Goal: Information Seeking & Learning: Understand process/instructions

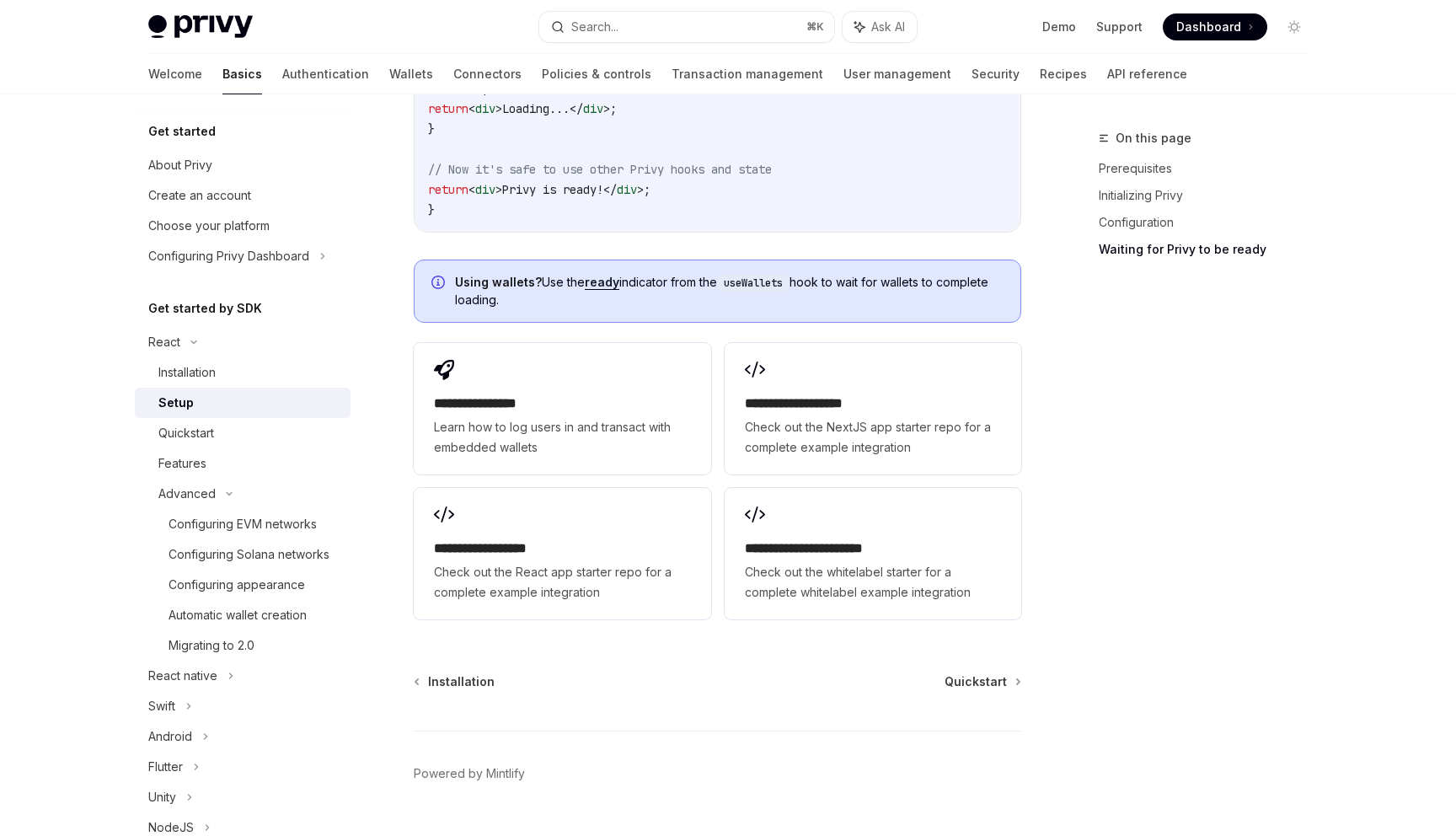
scroll to position [120, 0]
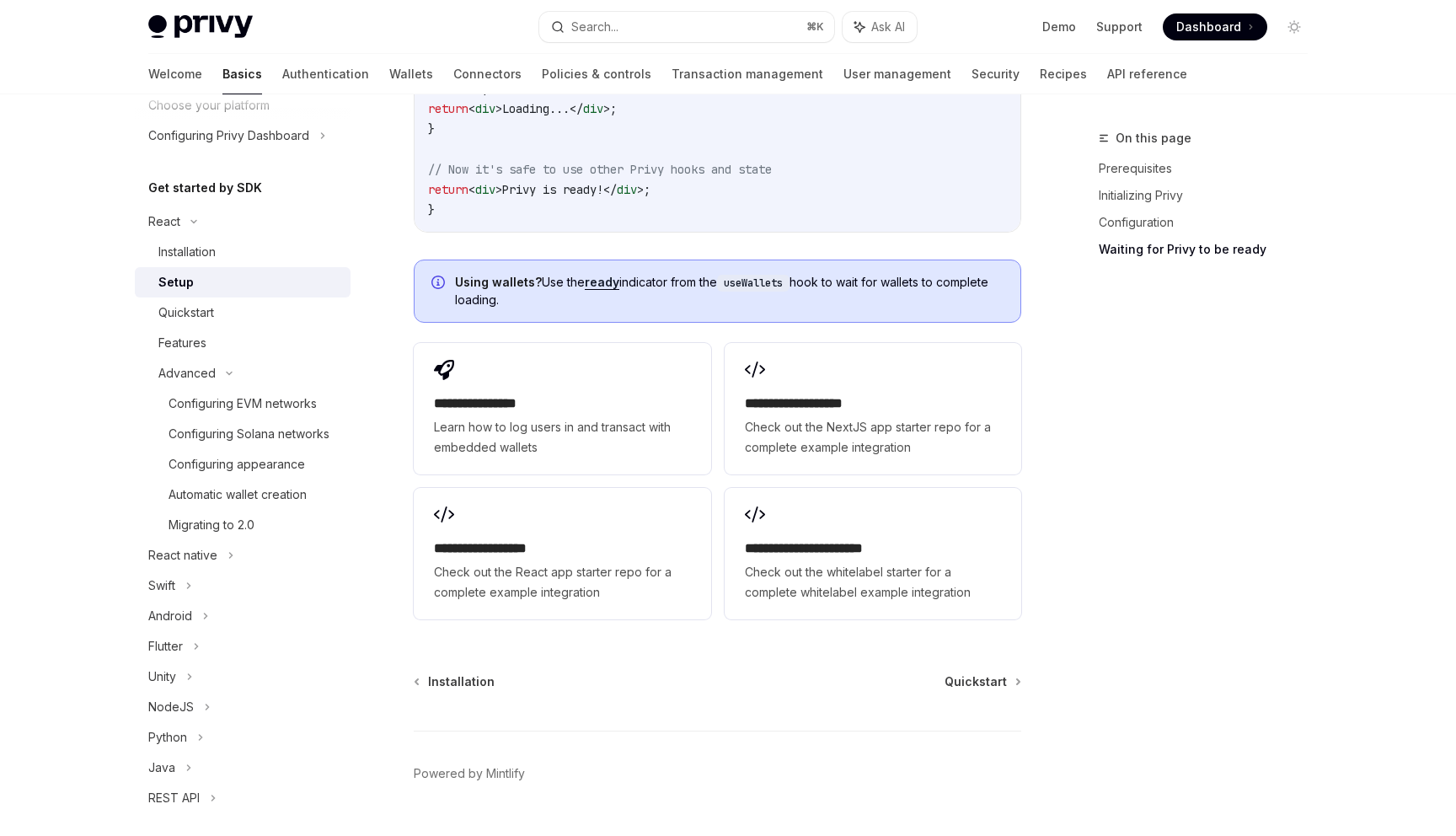
click at [1116, 71] on div "Welcome Basics Authentication Wallets Connectors Policies & controls Transactio…" at bounding box center [728, 74] width 1241 height 40
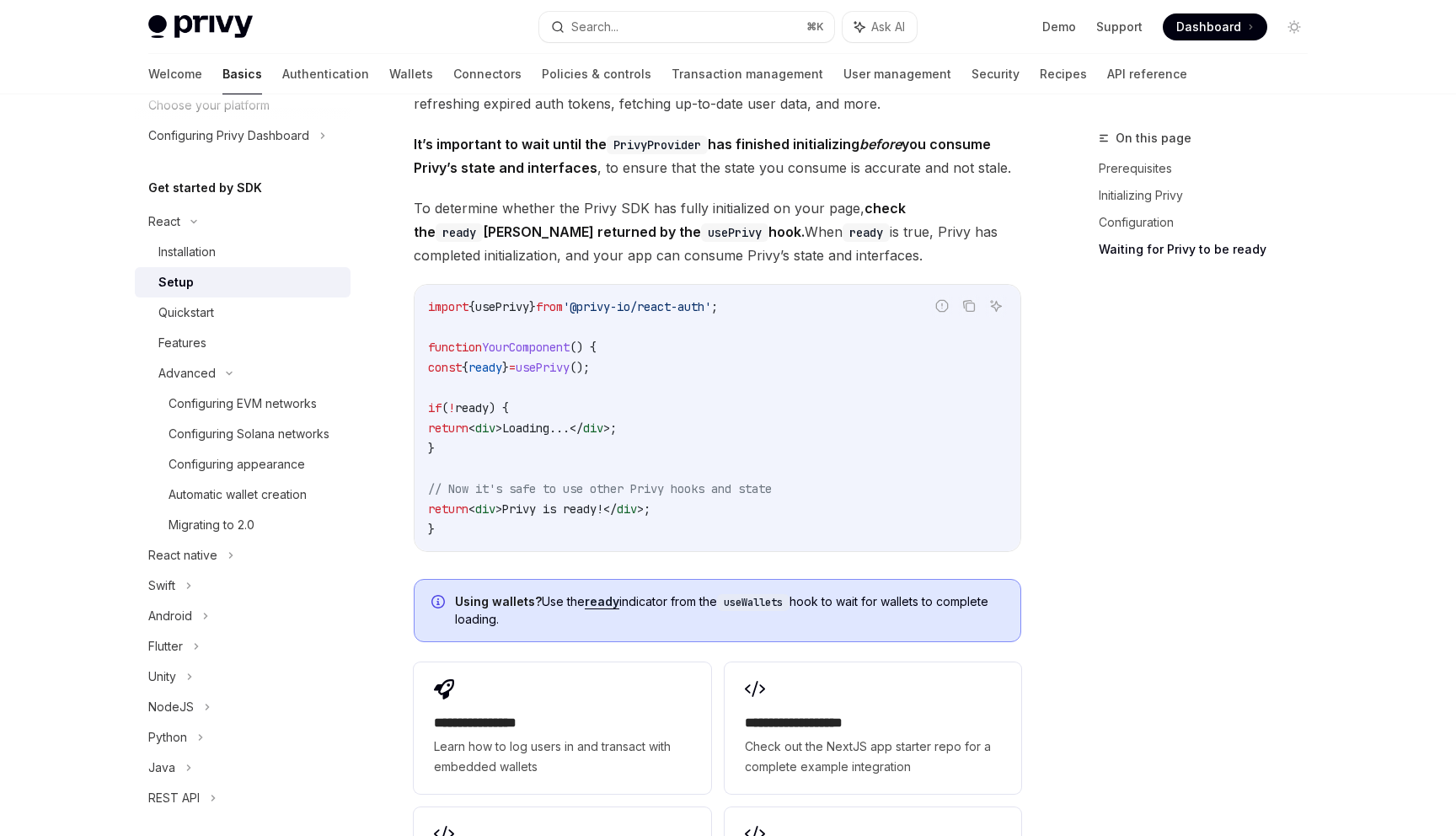
scroll to position [1699, 0]
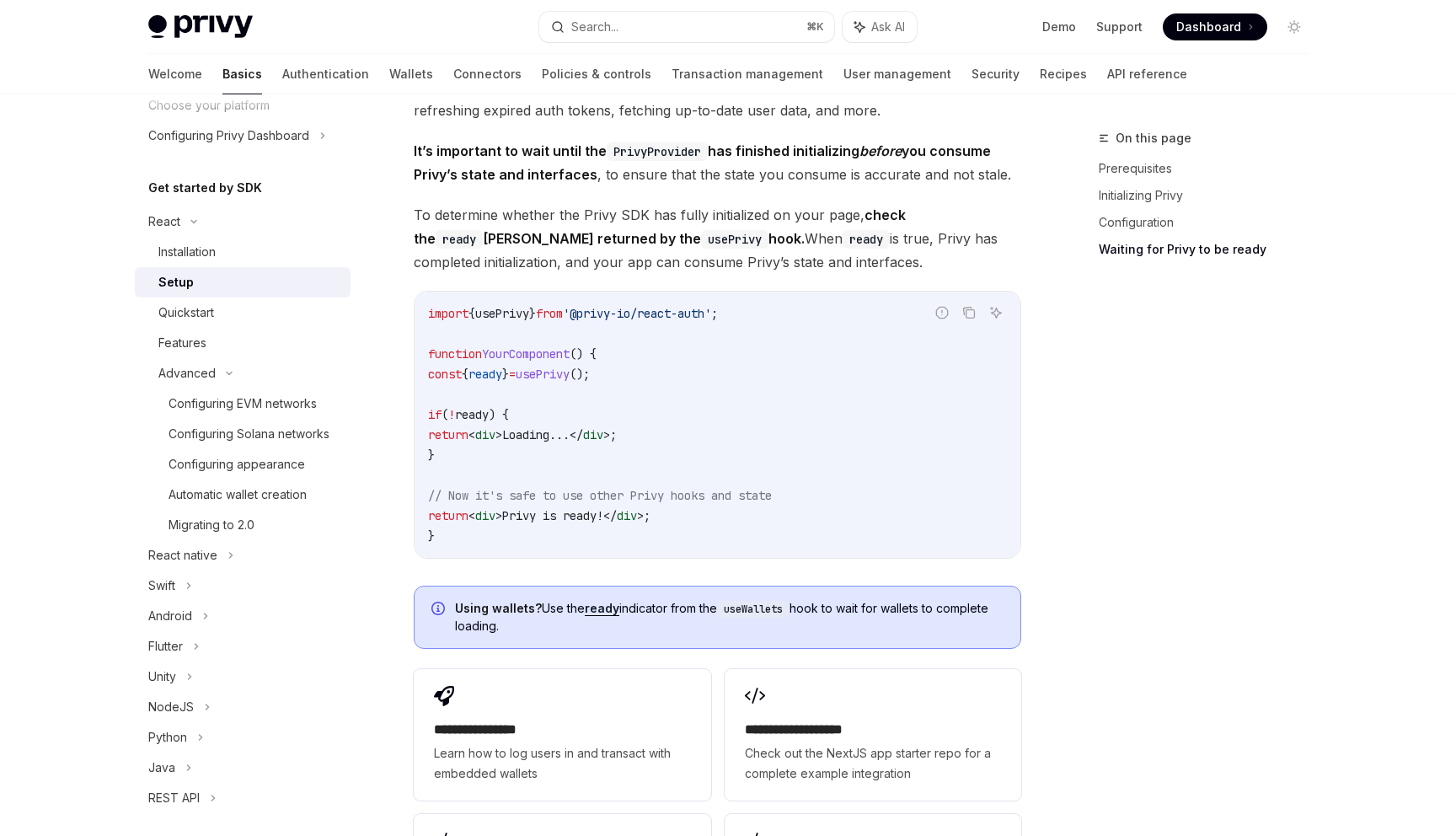
click at [533, 140] on span "It’s important to wait until the PrivyProvider has finished initializing before…" at bounding box center [717, 162] width 608 height 47
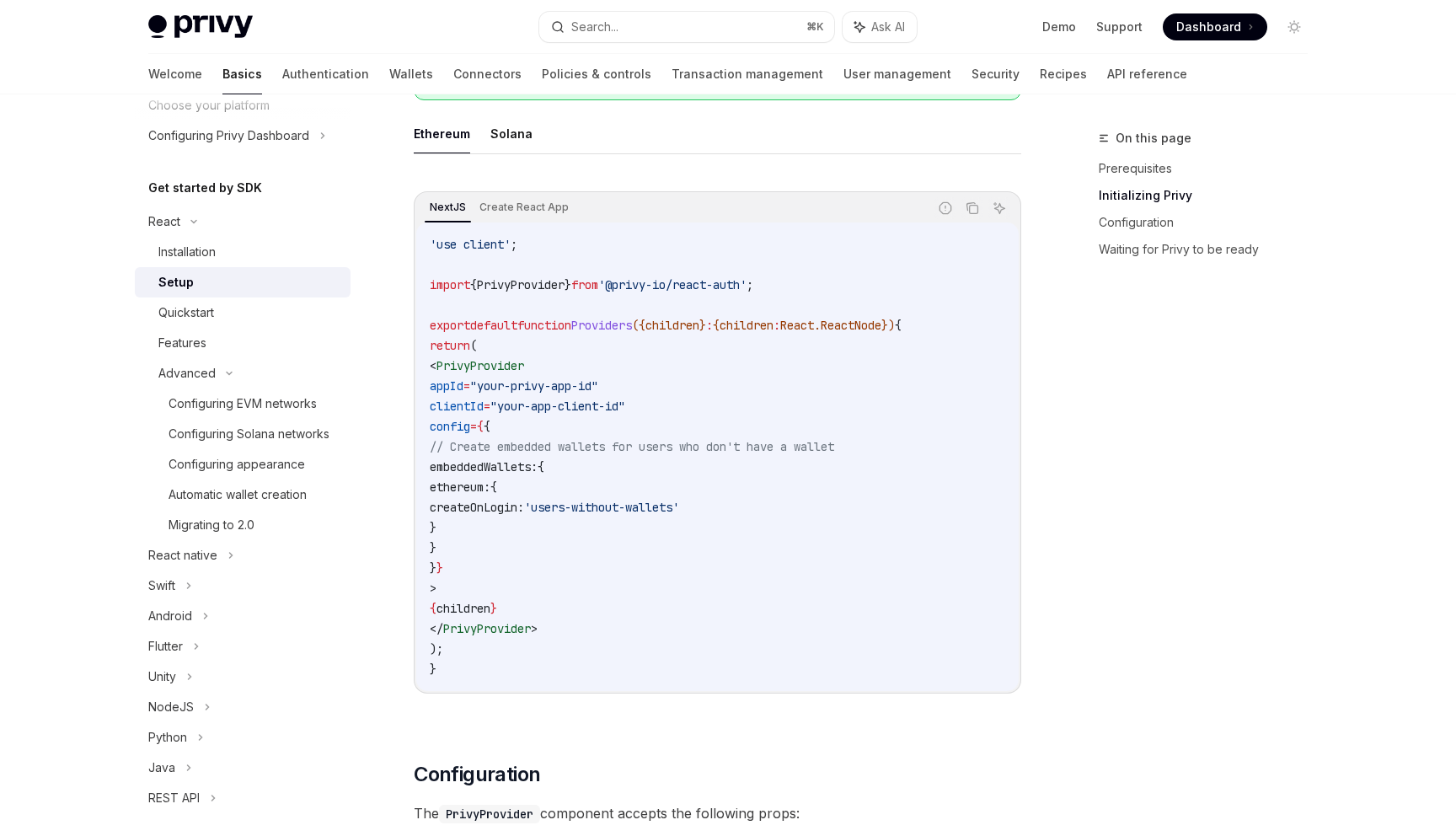
scroll to position [0, 0]
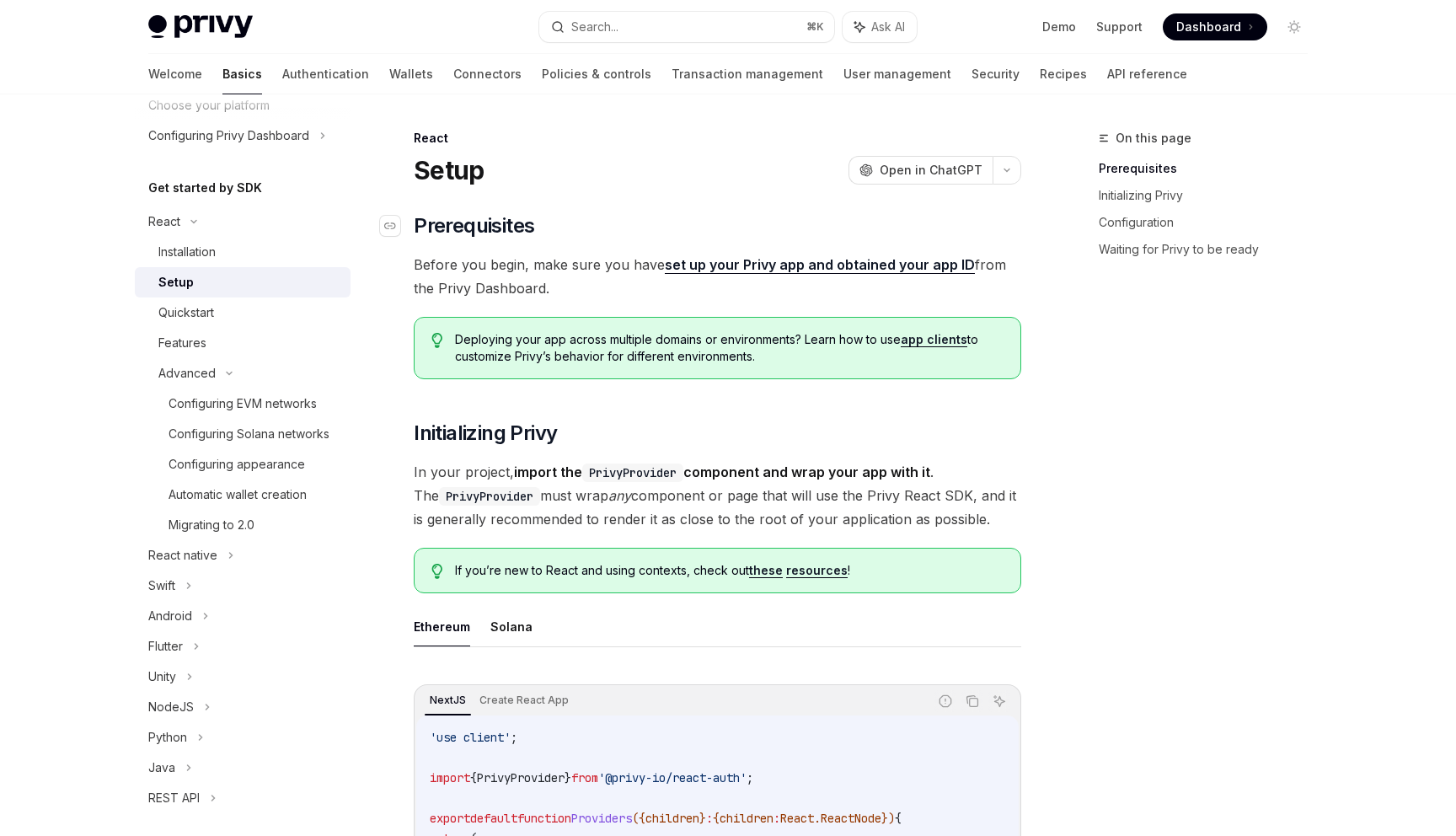
click at [560, 215] on h2 "​ Prerequisites" at bounding box center [717, 225] width 608 height 27
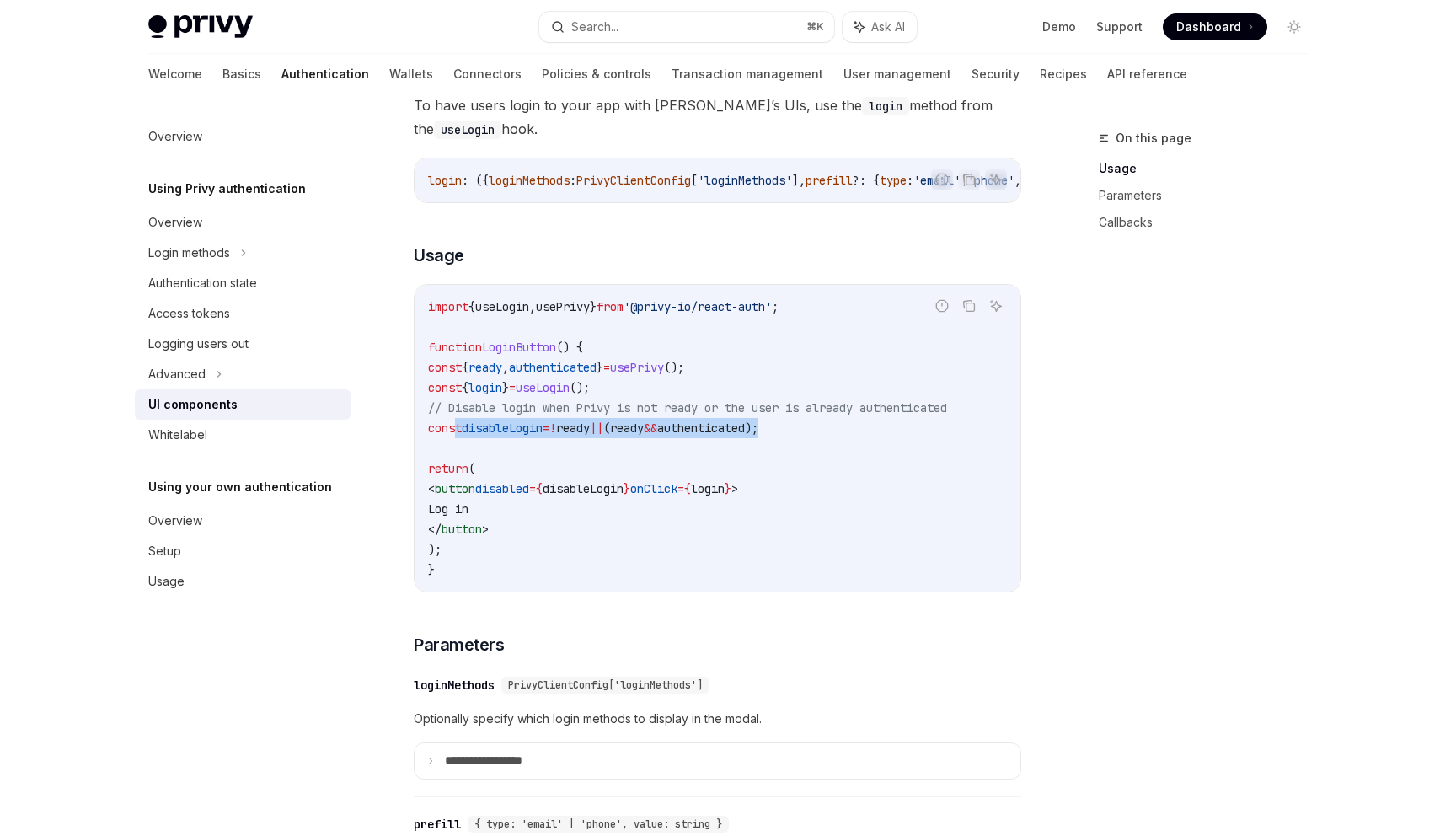
scroll to position [1018, 0]
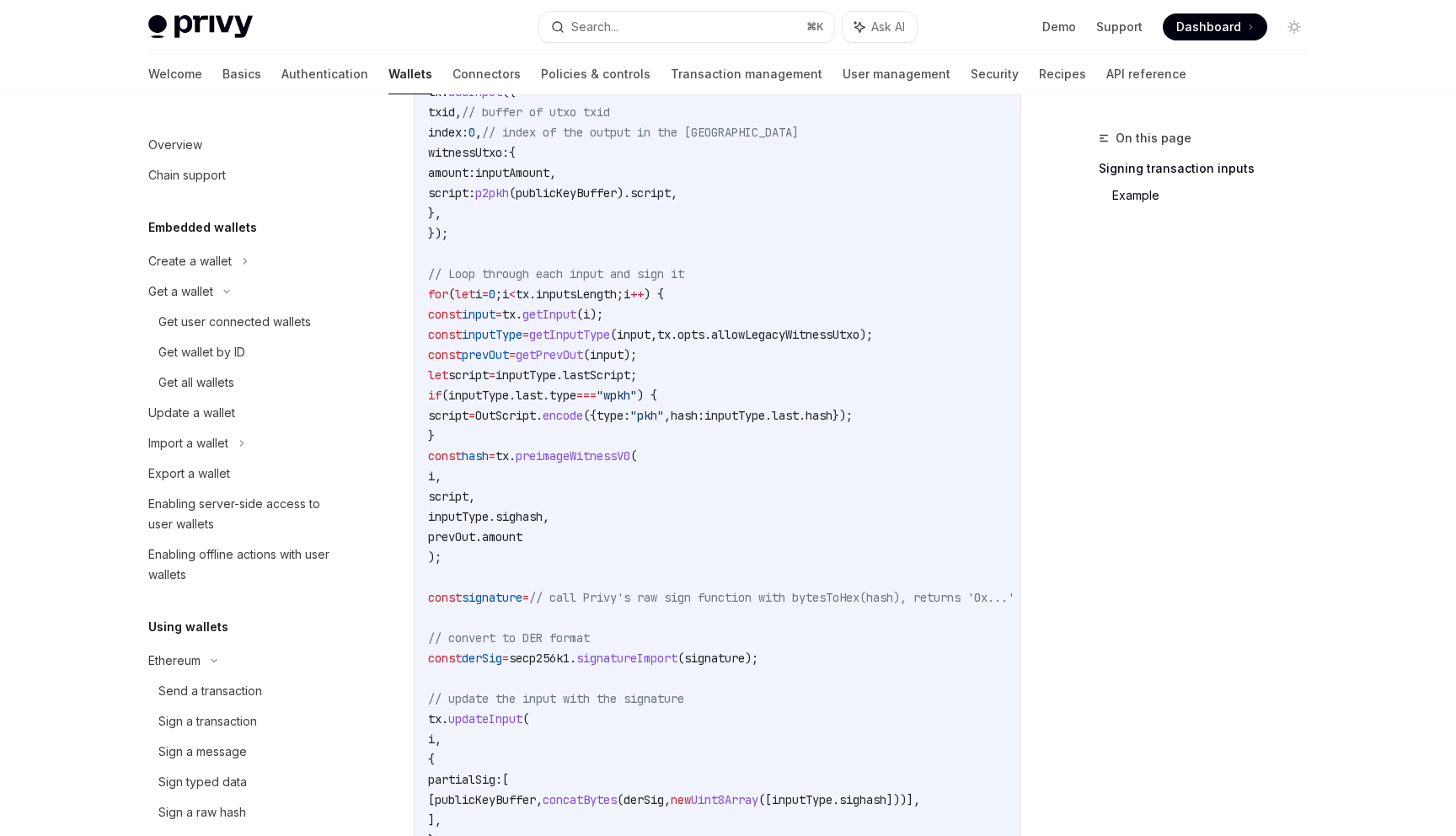
scroll to position [580, 0]
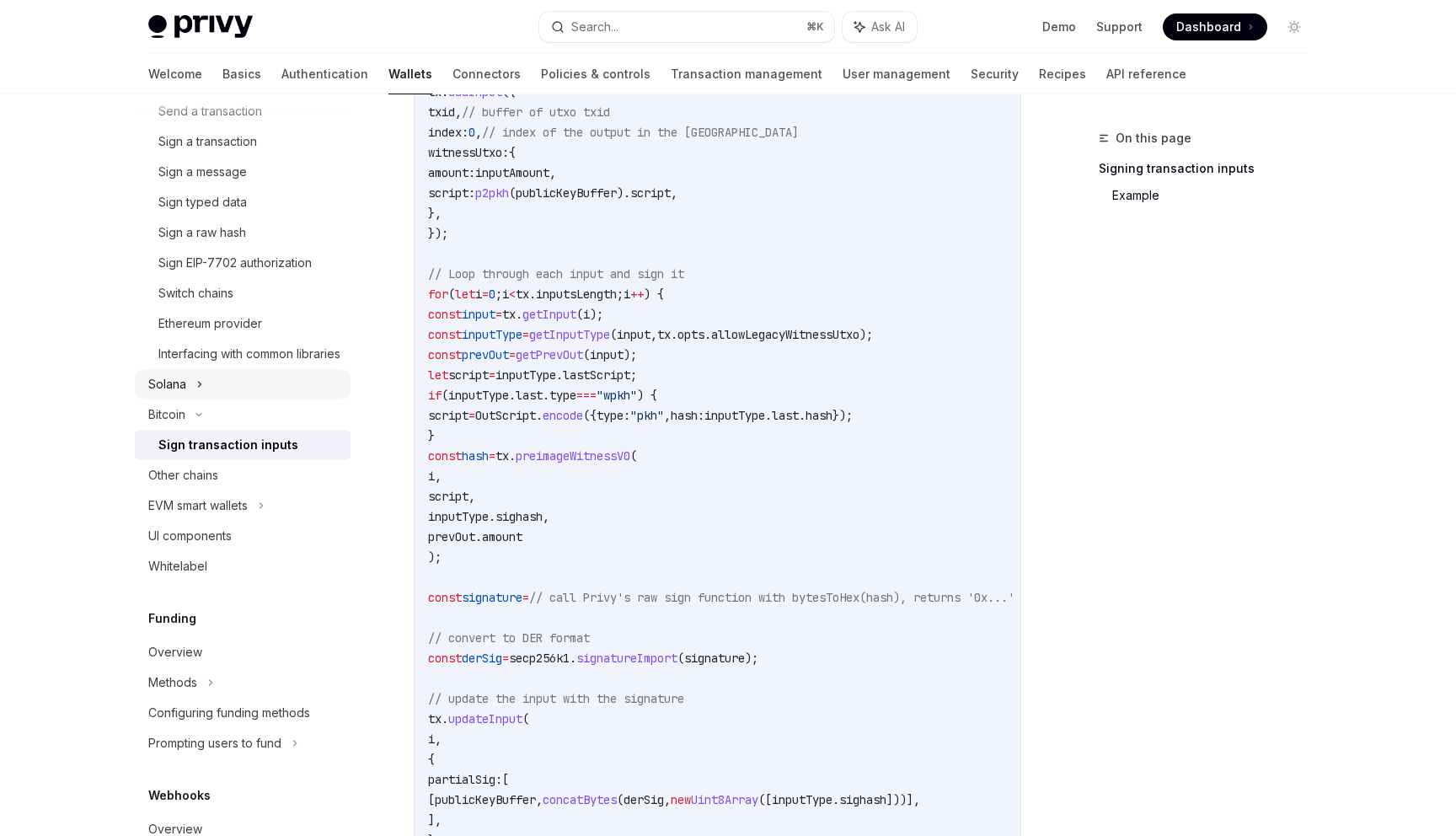
click at [223, 400] on div "Solana" at bounding box center [243, 384] width 215 height 31
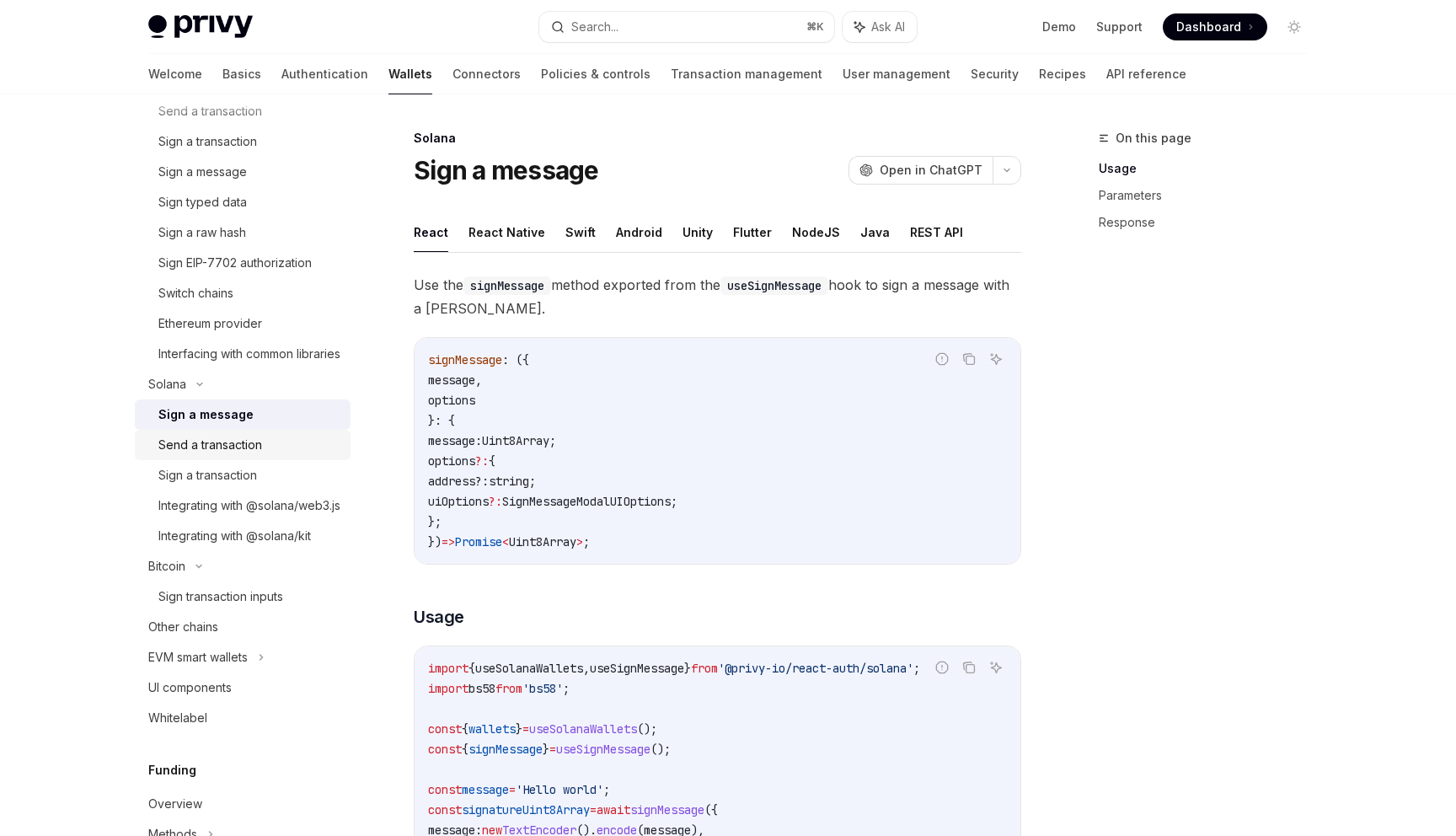
click at [282, 456] on div "Send a transaction" at bounding box center [250, 444] width 182 height 20
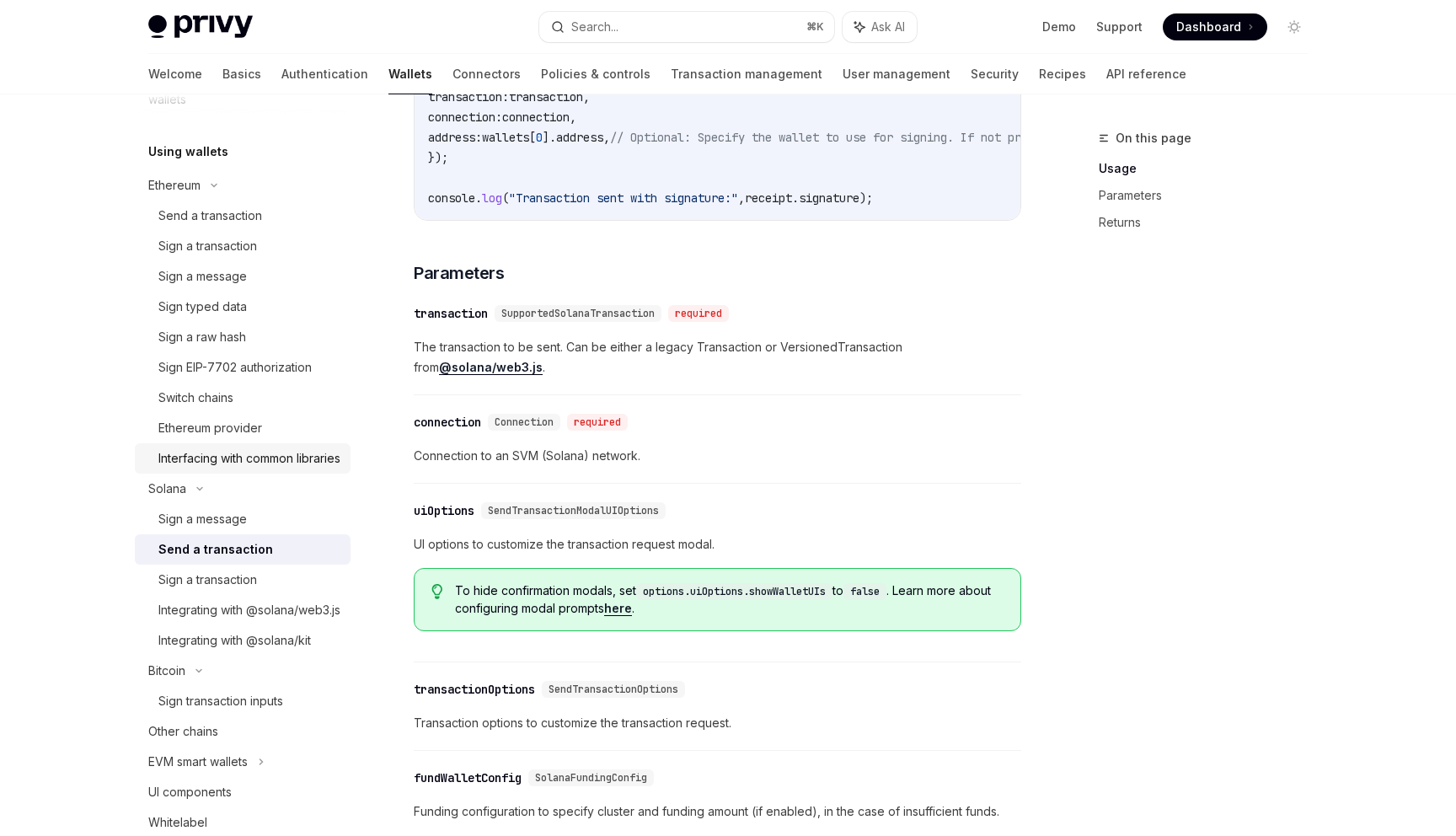
scroll to position [361, 0]
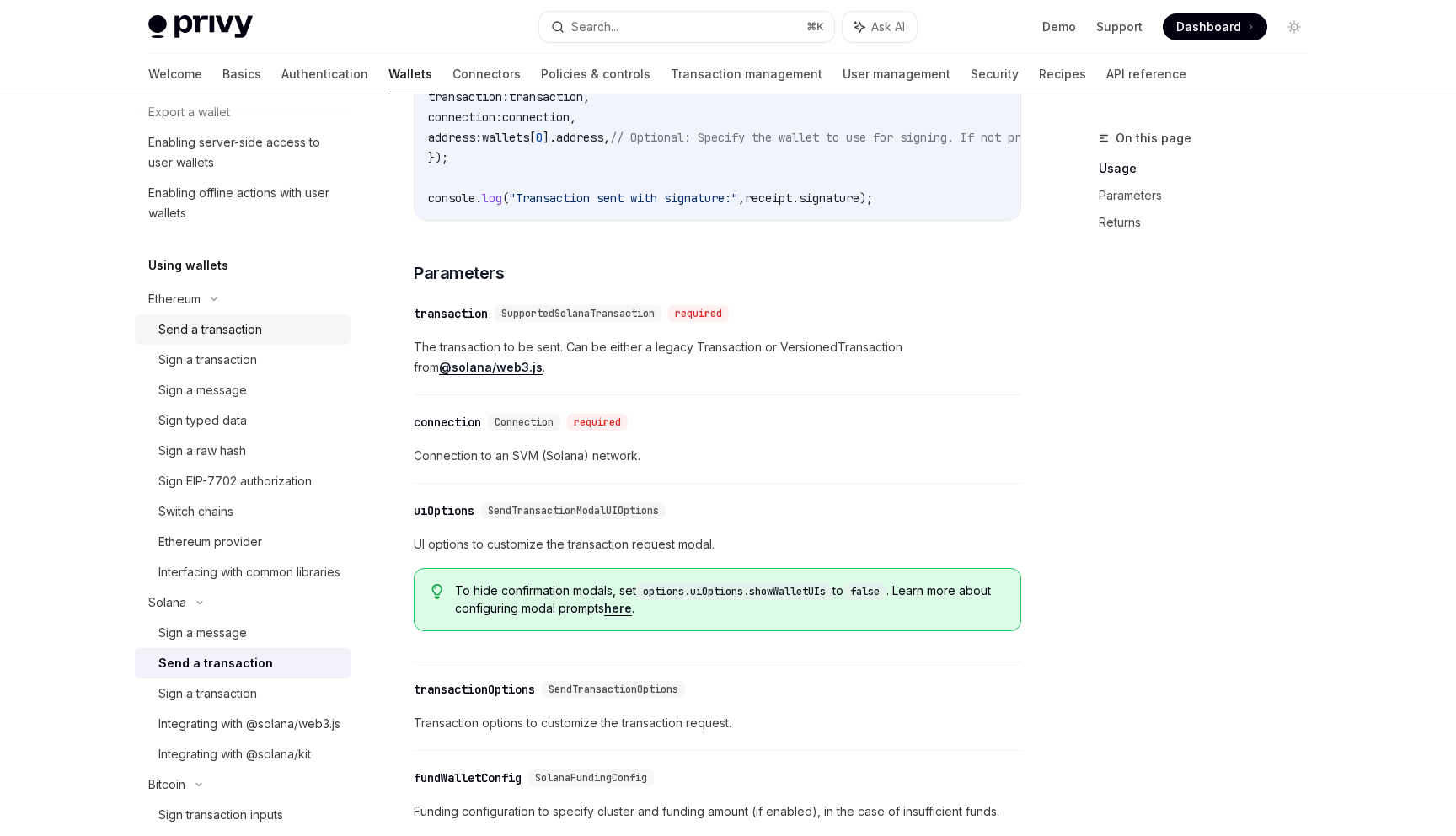
click at [237, 331] on div "Send a transaction" at bounding box center [210, 329] width 104 height 20
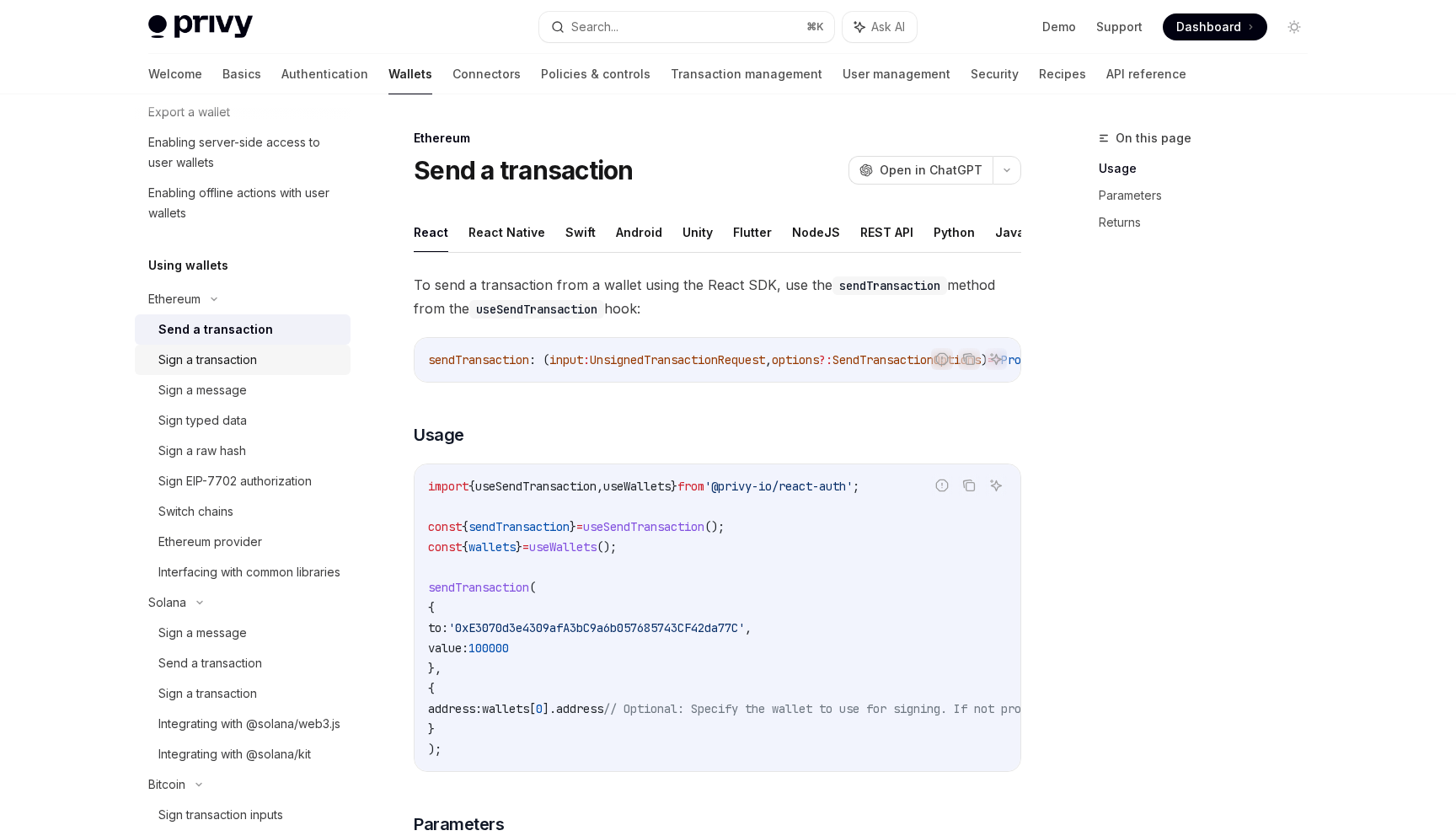
click at [204, 355] on div "Sign a transaction" at bounding box center [208, 360] width 99 height 20
type textarea "*"
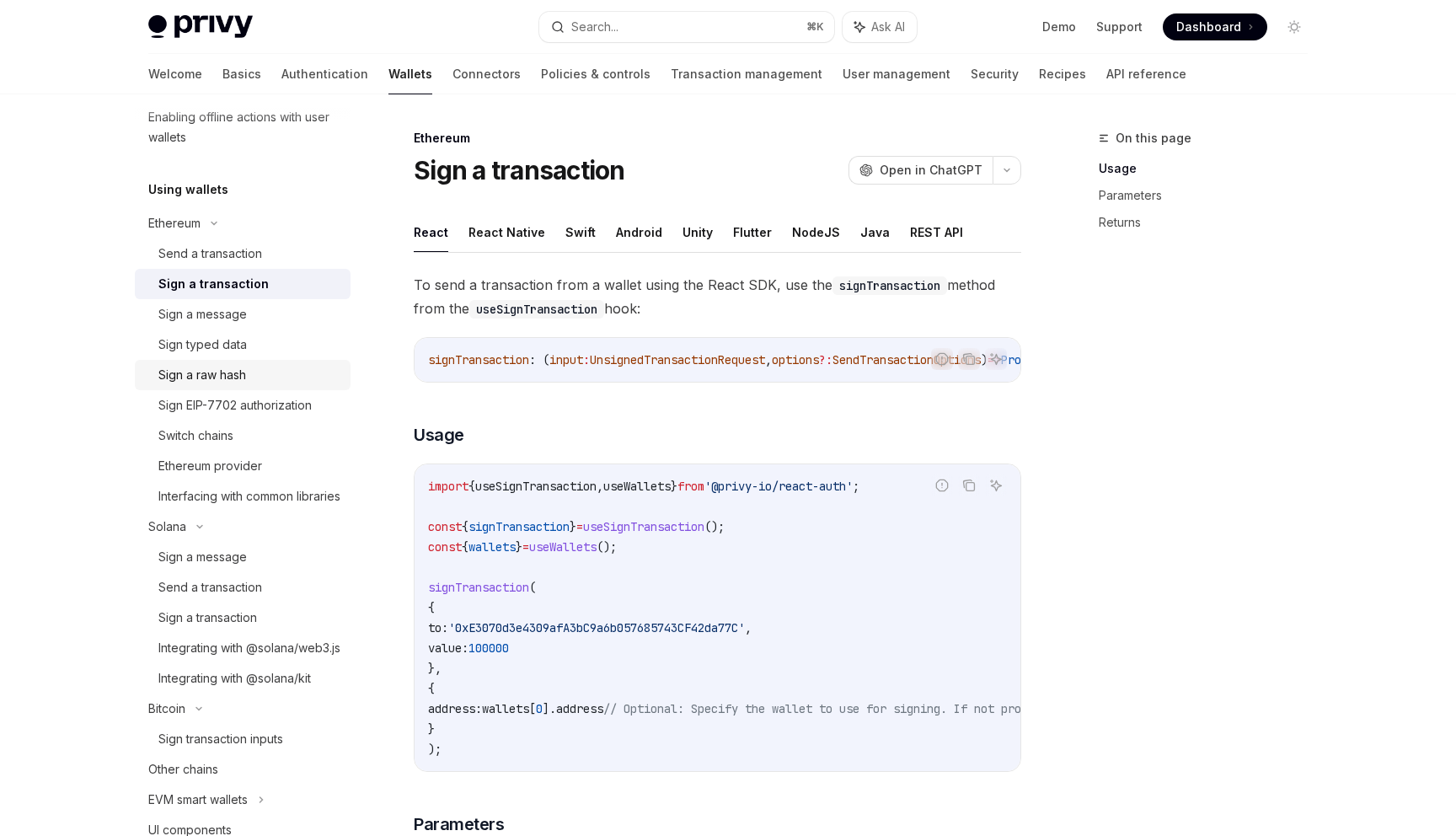
scroll to position [499, 0]
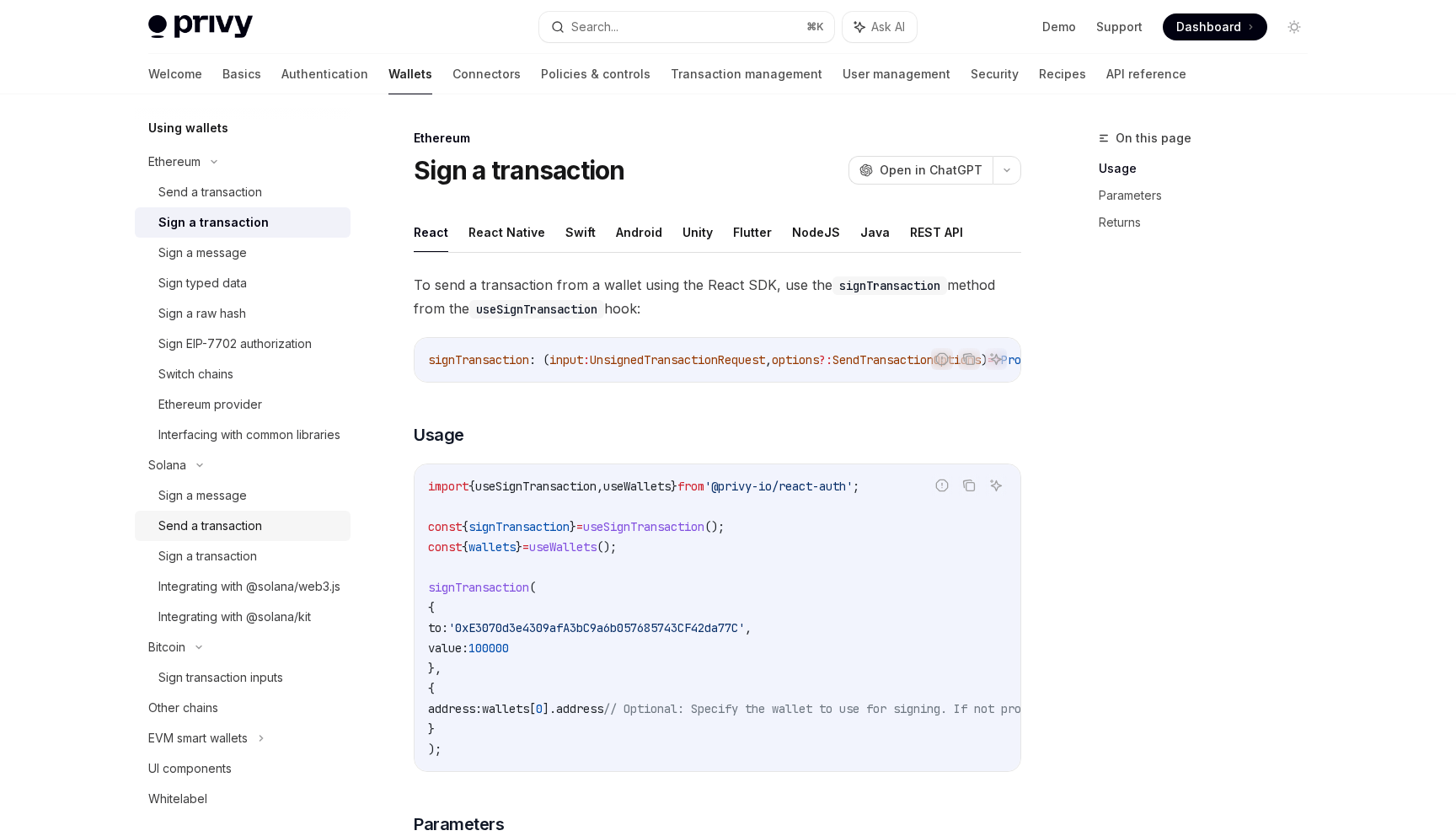
click at [270, 536] on div "Send a transaction" at bounding box center [250, 525] width 182 height 20
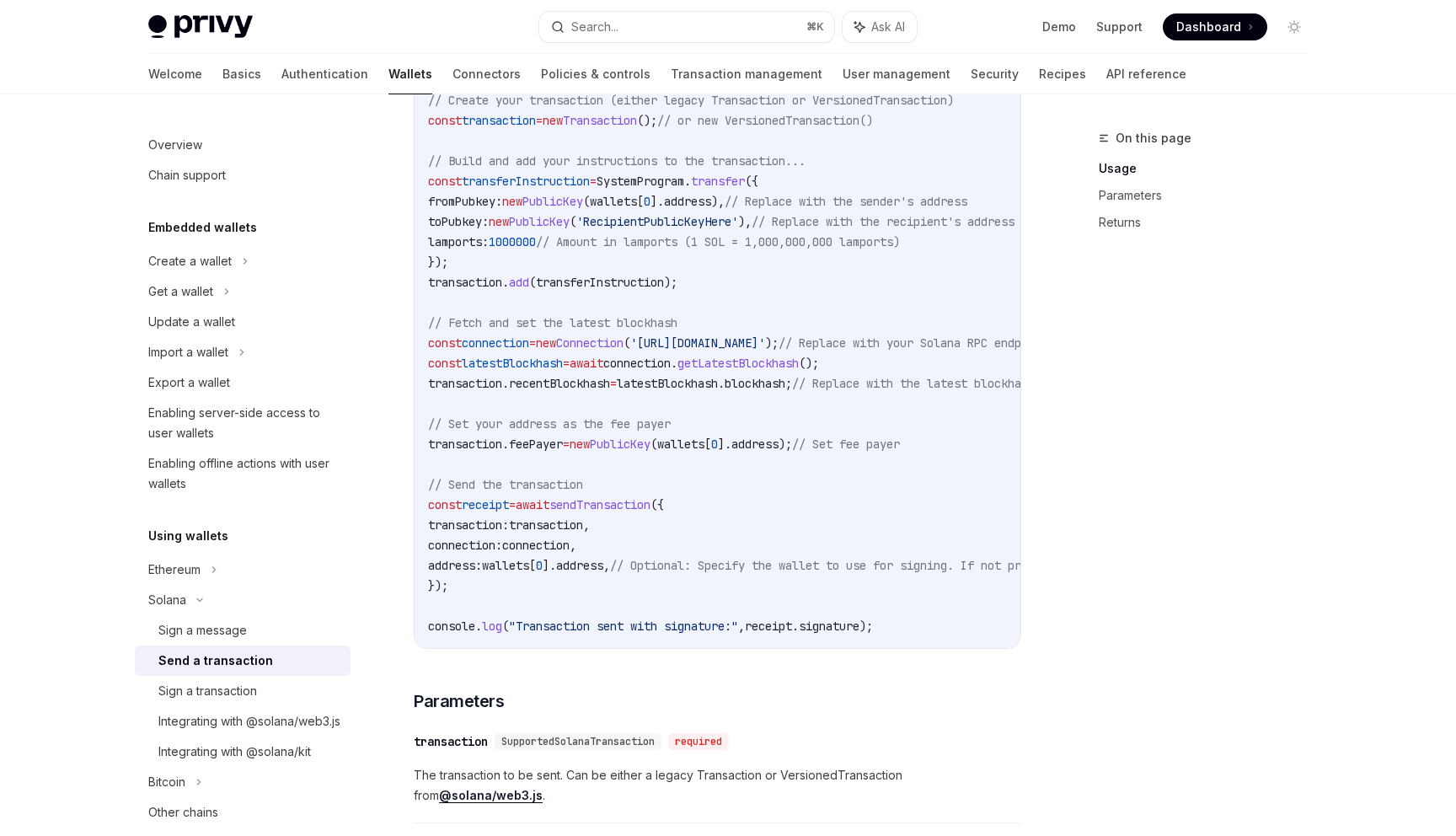
scroll to position [931, 0]
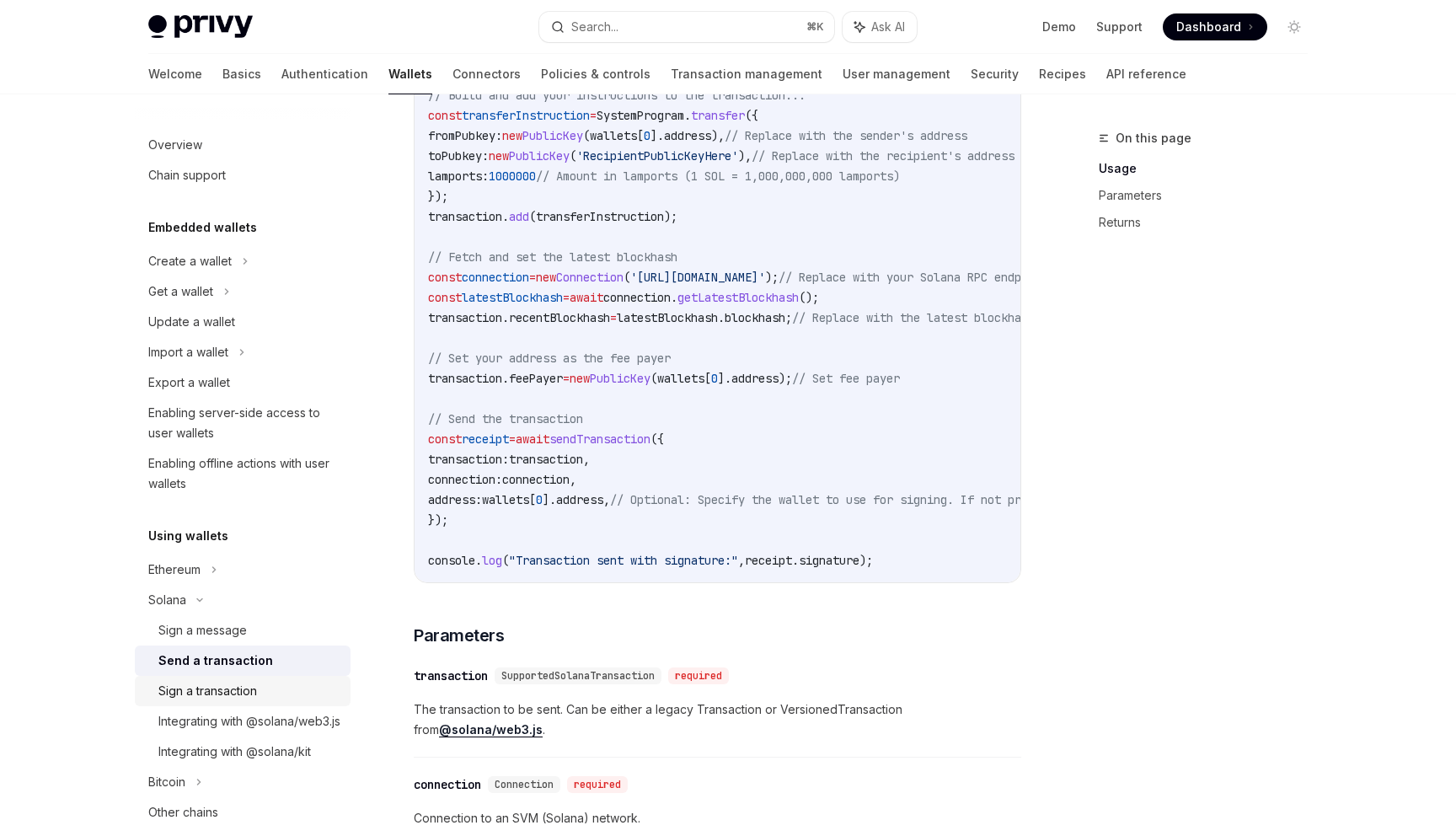
click at [261, 684] on div "Sign a transaction" at bounding box center [250, 691] width 182 height 20
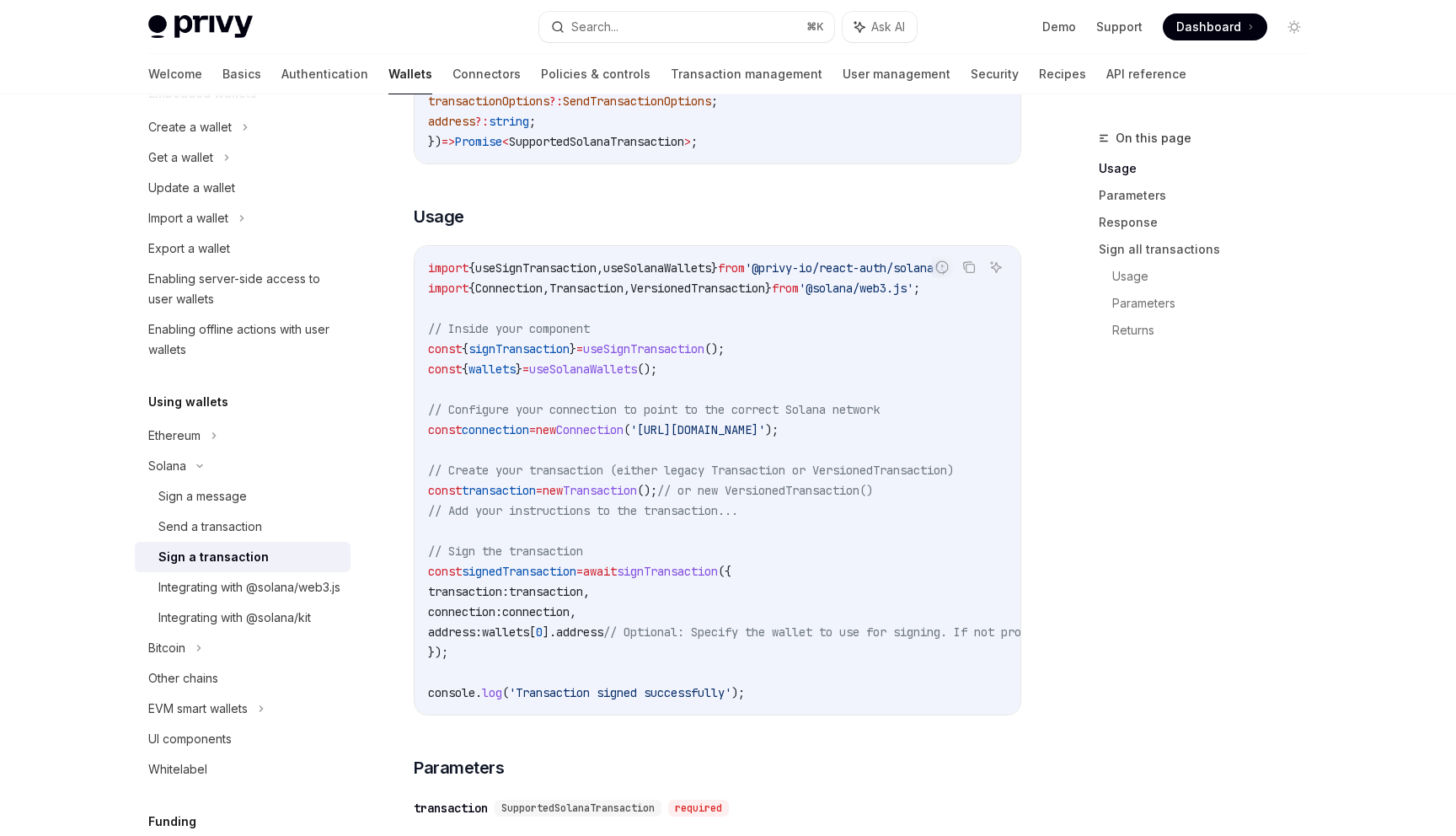
scroll to position [136, 0]
click at [249, 622] on link "Integrating with @solana/kit" at bounding box center [243, 615] width 215 height 31
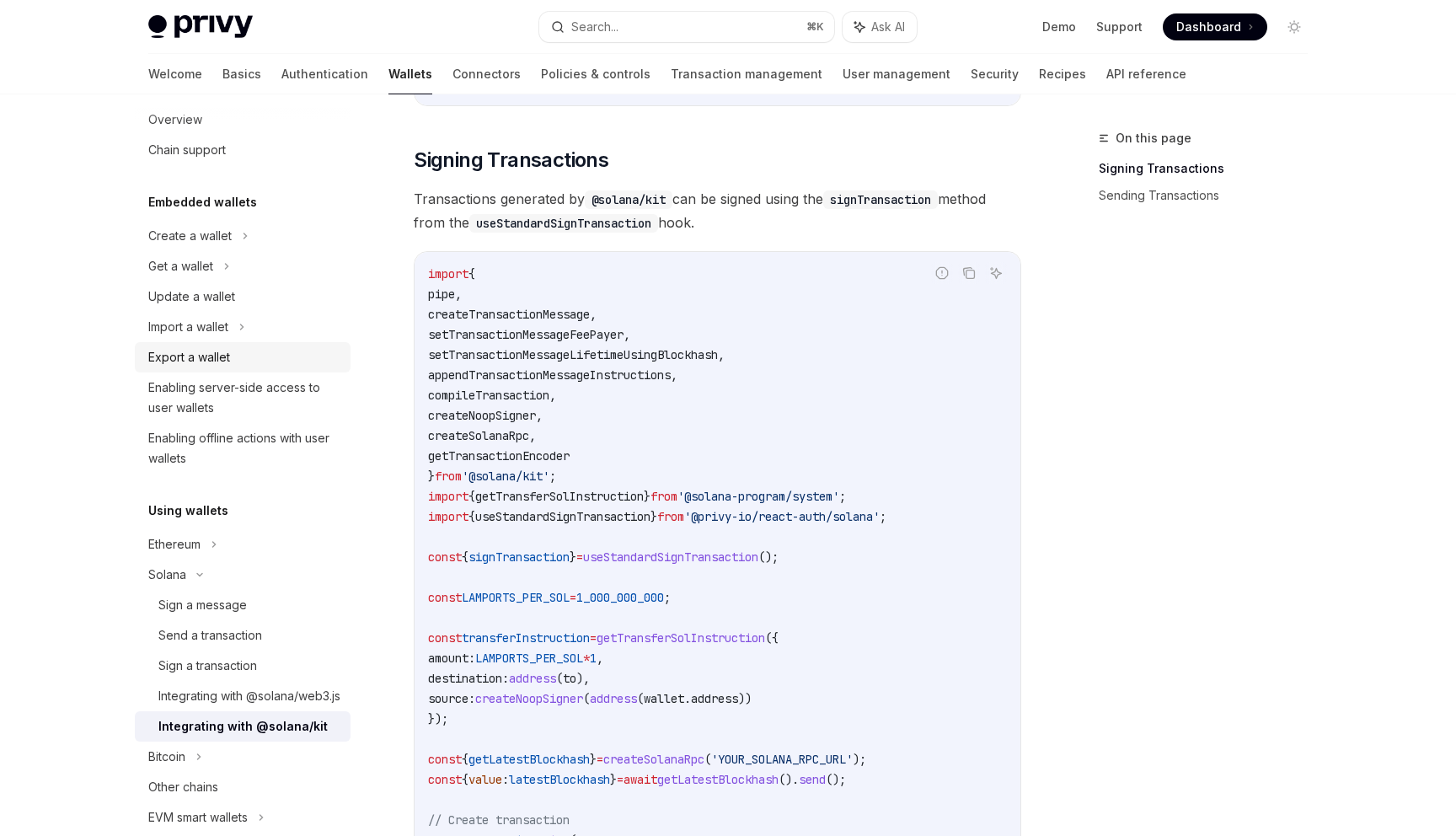
scroll to position [67, 0]
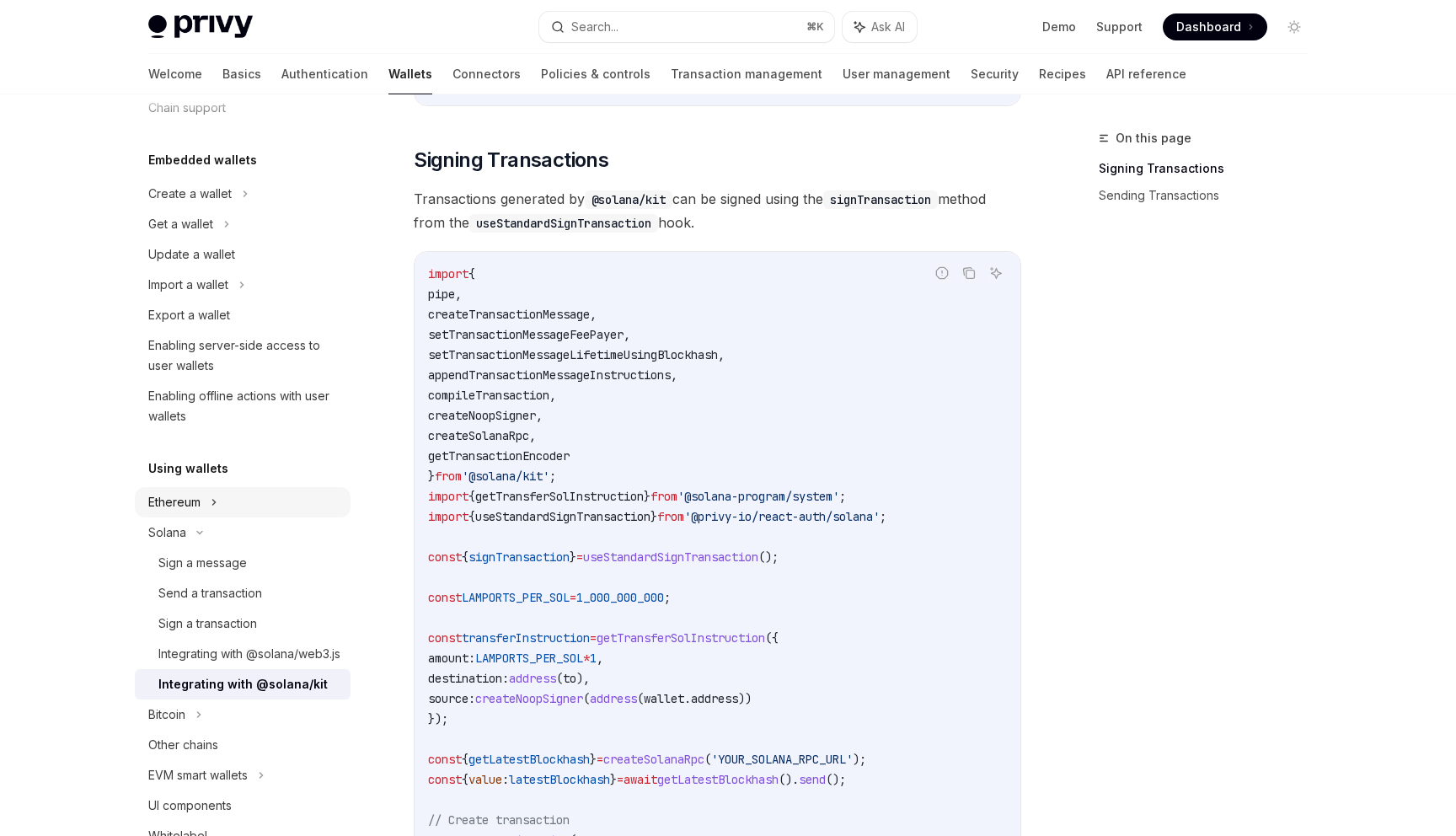
click at [226, 504] on div "Ethereum" at bounding box center [243, 502] width 215 height 31
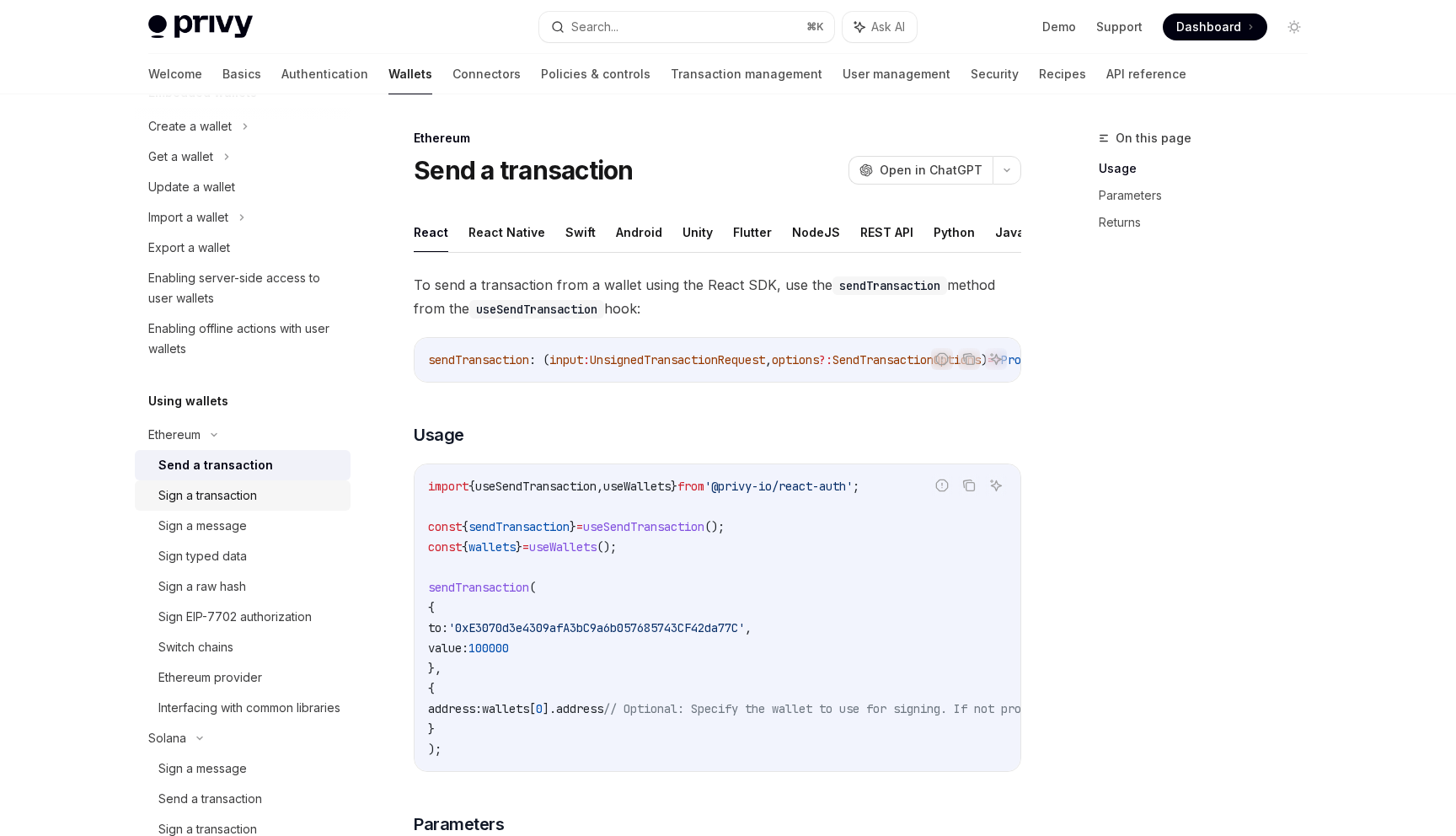
scroll to position [153, 0]
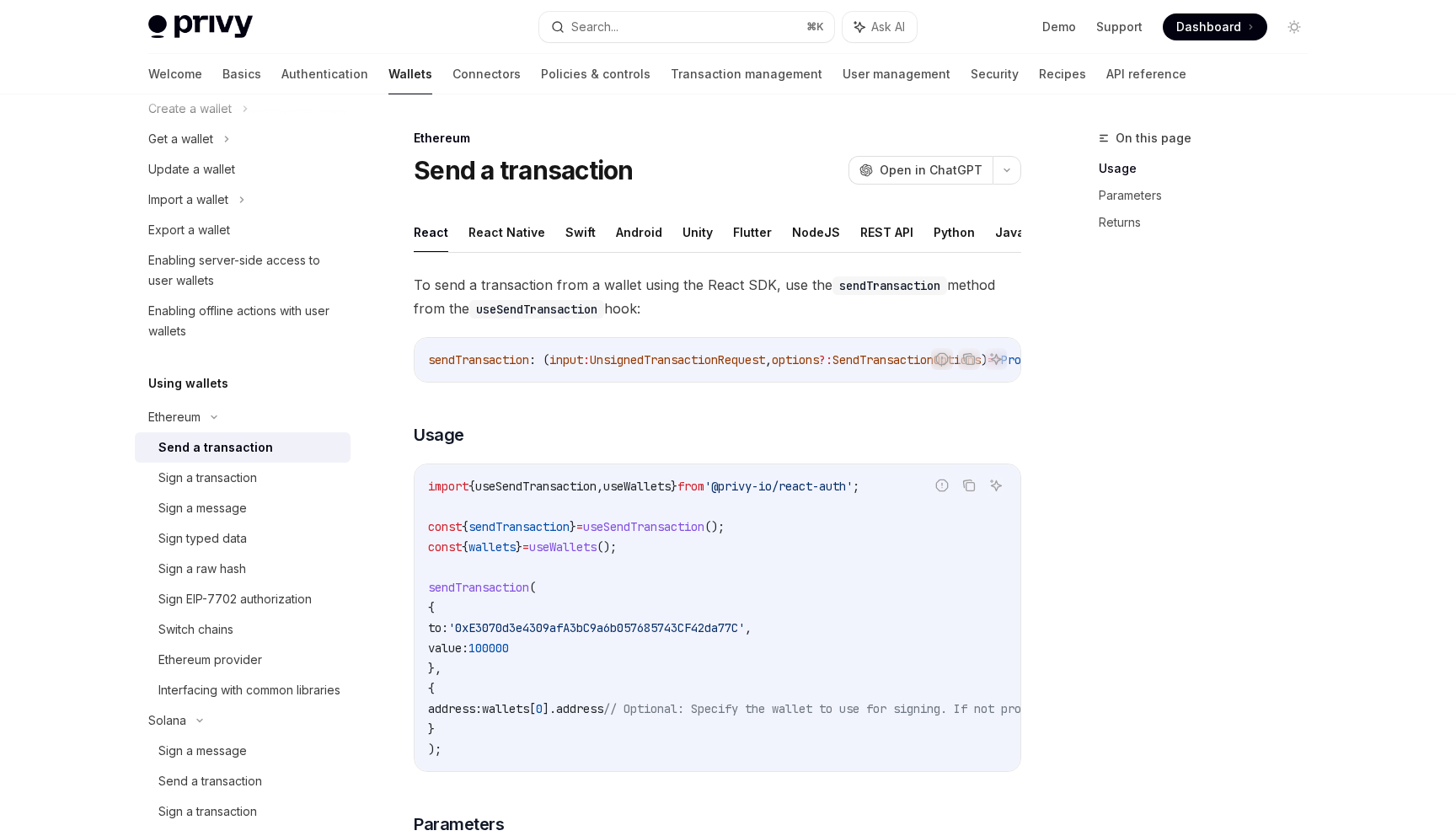
click at [217, 451] on div "Send a transaction" at bounding box center [215, 447] width 114 height 20
type textarea "*"
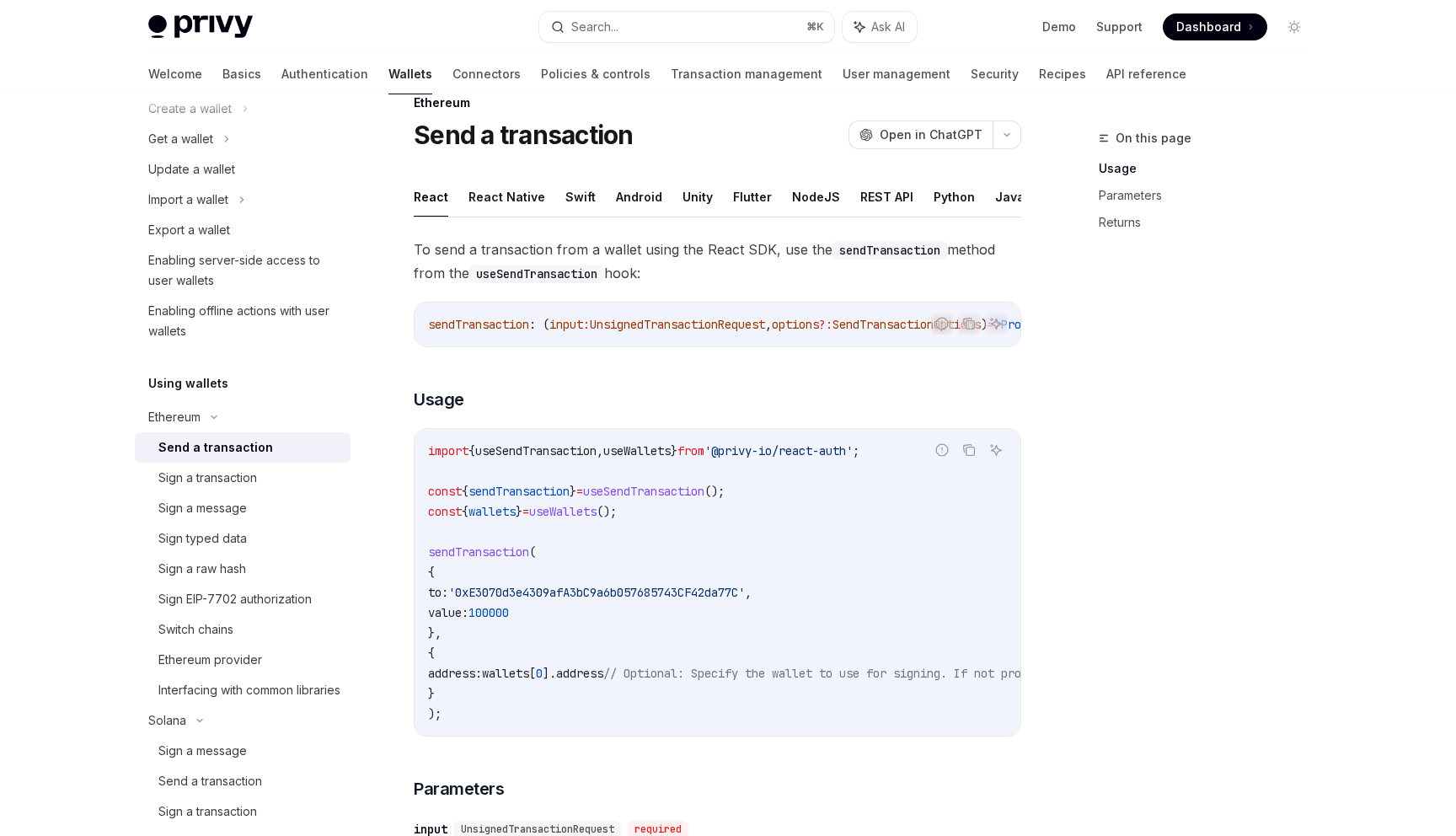
scroll to position [39, 0]
